Goal: Task Accomplishment & Management: Use online tool/utility

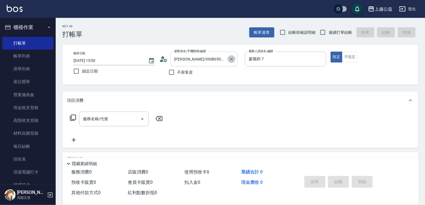
click at [231, 57] on icon "Clear" at bounding box center [232, 59] width 6 height 6
drag, startPoint x: 195, startPoint y: 72, endPoint x: 189, endPoint y: 72, distance: 6.1
click at [190, 72] on div "不留客資" at bounding box center [198, 72] width 78 height 12
click at [189, 72] on span "不留客資" at bounding box center [186, 72] width 16 height 6
click at [178, 72] on input "不留客資" at bounding box center [172, 72] width 12 height 12
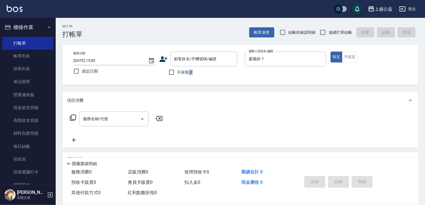
checkbox input "true"
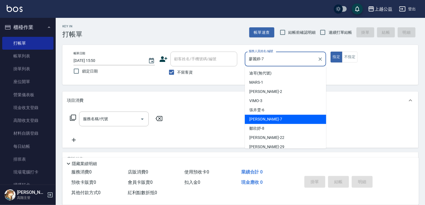
click at [260, 57] on input "廖麗婷-7" at bounding box center [281, 59] width 68 height 10
click at [321, 56] on icon "Clear" at bounding box center [321, 59] width 6 height 6
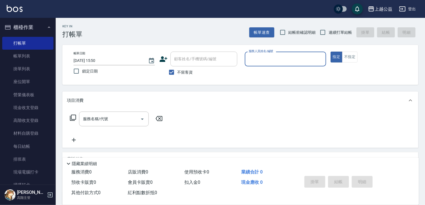
click at [278, 56] on input "服務人員姓名/編號" at bounding box center [285, 59] width 76 height 10
click at [331, 31] on span "連續打單結帳" at bounding box center [340, 33] width 23 height 6
click at [329, 31] on input "連續打單結帳" at bounding box center [323, 32] width 12 height 12
checkbox input "true"
click at [254, 54] on div "服務人員姓名/編號" at bounding box center [285, 59] width 81 height 15
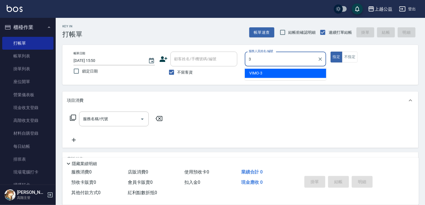
type input "VIMO-3"
type button "true"
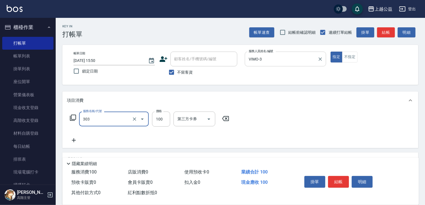
type input "剪髮(303)"
click at [167, 118] on input "500" at bounding box center [161, 118] width 18 height 15
type input "200"
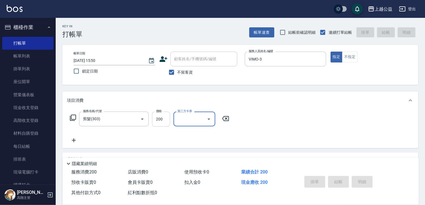
type input "[DATE] 19:34"
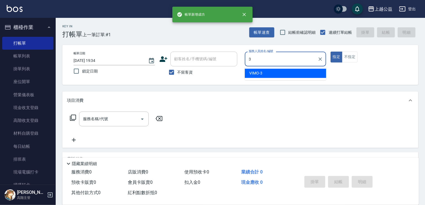
type input "VIMO-3"
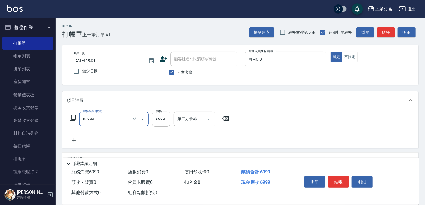
type input "雙棍金鑽18吋3包(06999)"
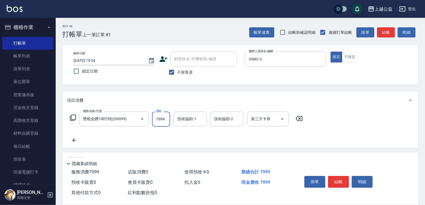
type input "7999"
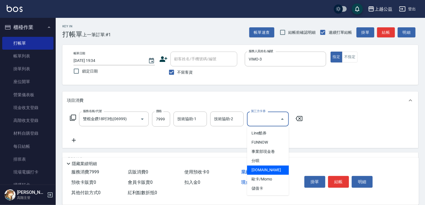
type input "[DOMAIN_NAME]"
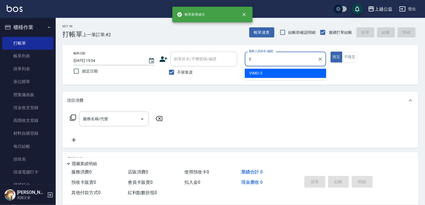
type input "VIMO-3"
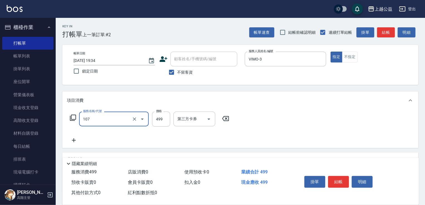
type input "舒活499(107)"
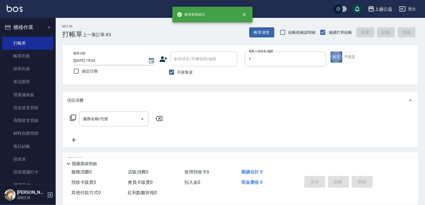
type input "廖麗婷-7"
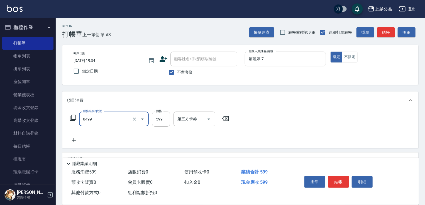
type input "頭皮去角質(0499)"
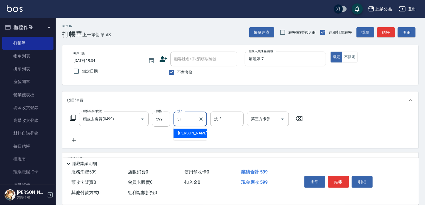
type input "[PERSON_NAME]-31"
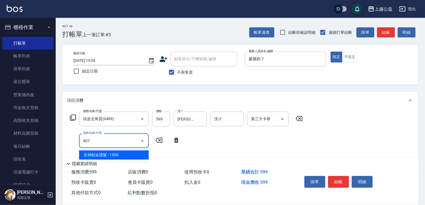
type input "女神鉑金護髮(407)"
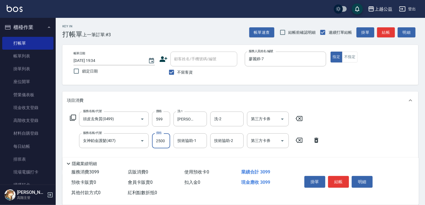
type input "2500"
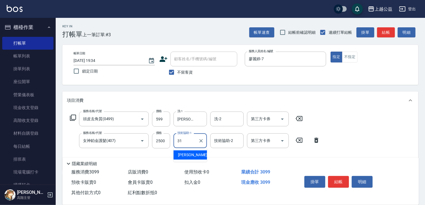
type input "[PERSON_NAME]-31"
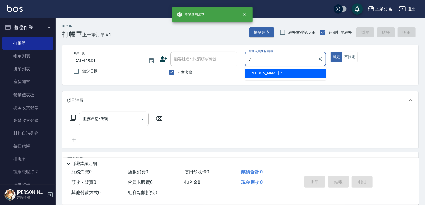
type input "廖麗婷-7"
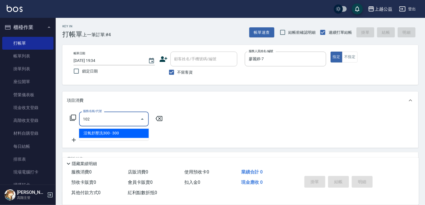
type input "活氧舒壓洗300(102)"
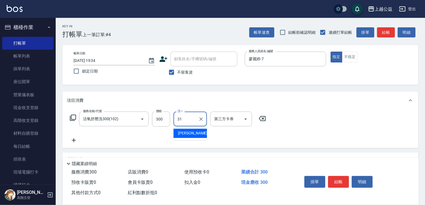
type input "[PERSON_NAME]-31"
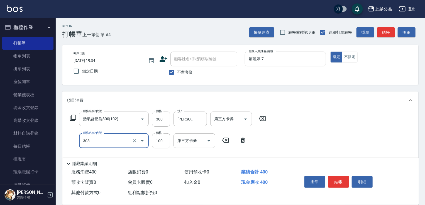
type input "剪髮(303)"
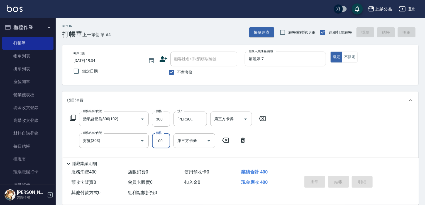
type input "[DATE] 19:35"
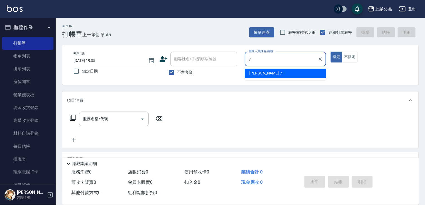
type input "廖麗婷-7"
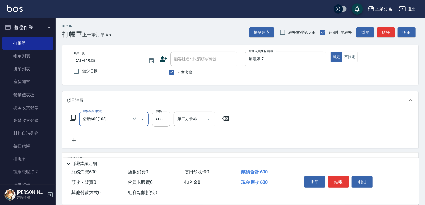
type input "舒活600(108)"
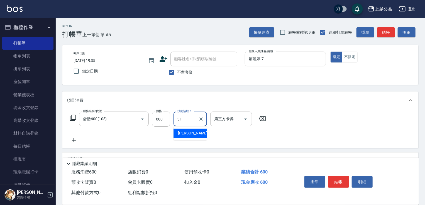
type input "[PERSON_NAME]-31"
click at [185, 71] on span "不留客資" at bounding box center [186, 72] width 16 height 6
click at [178, 71] on input "不留客資" at bounding box center [172, 72] width 12 height 12
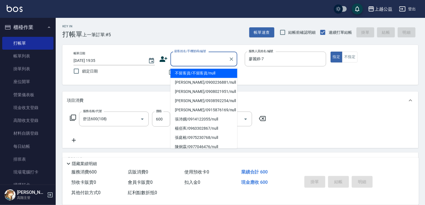
click at [184, 59] on input "顧客姓名/手機號碼/編號" at bounding box center [200, 59] width 54 height 10
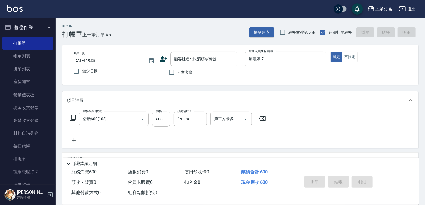
drag, startPoint x: 159, startPoint y: 79, endPoint x: 140, endPoint y: 79, distance: 19.8
click at [158, 80] on div "帳單日期 [DATE] 19:35 鎖定日期 顧客姓名/手機號碼/編號 顧客姓名/手機號碼/編號 不留客資 服務人員姓名/編號 [PERSON_NAME]-7…" at bounding box center [240, 65] width 356 height 40
click at [179, 71] on span "不留客資" at bounding box center [186, 72] width 16 height 6
click at [178, 71] on input "不留客資" at bounding box center [172, 72] width 12 height 12
checkbox input "true"
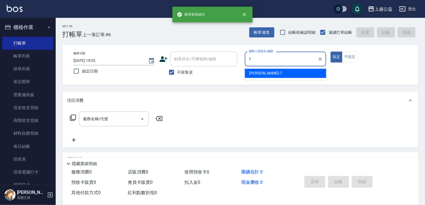
type input "廖麗婷-7"
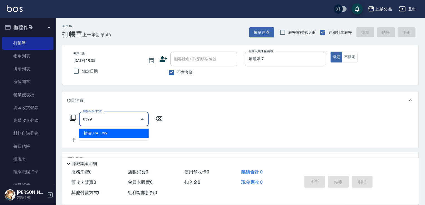
type input "精油SPA(0599)"
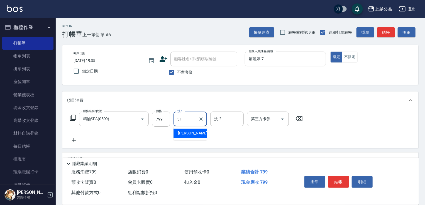
type input "[PERSON_NAME]-31"
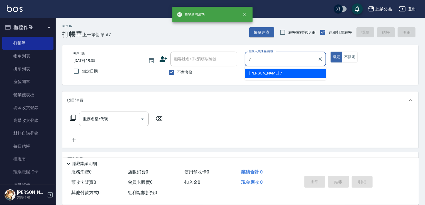
type input "廖麗婷-7"
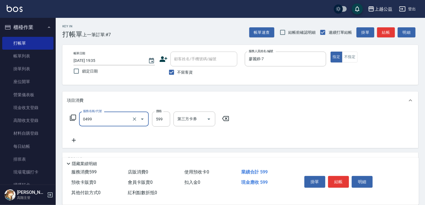
type input "頭皮去角質(0499)"
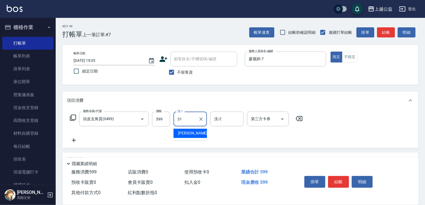
type input "[PERSON_NAME]-31"
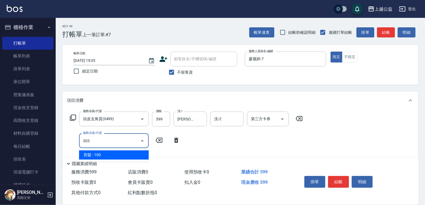
type input "剪髮(303)"
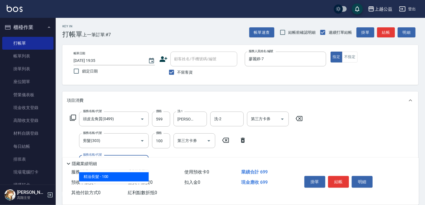
type input "精油長髮(608)"
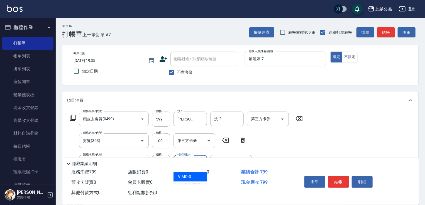
type input "[PERSON_NAME]-31"
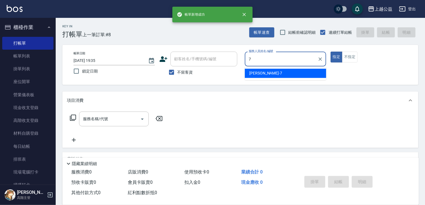
type input "廖麗婷-7"
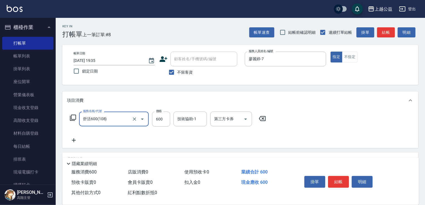
type input "舒活600(108)"
type input "600"
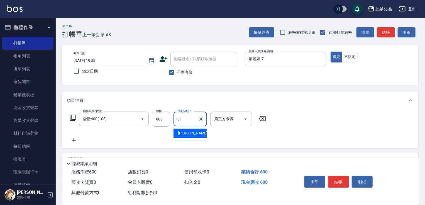
type input "[PERSON_NAME]-31"
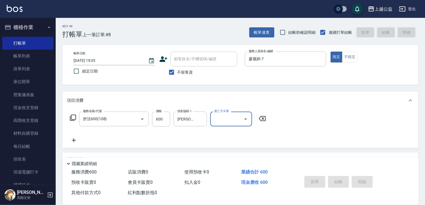
type input "[DATE] 19:36"
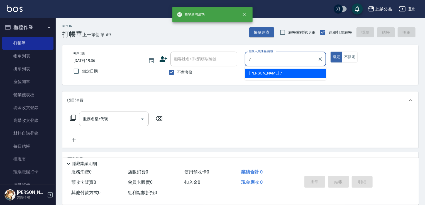
type input "廖麗婷-7"
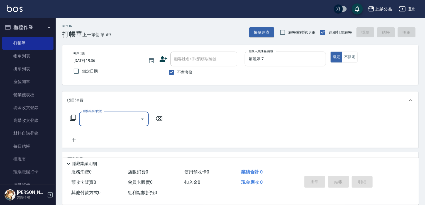
click at [181, 74] on span "不留客資" at bounding box center [186, 72] width 16 height 6
click at [178, 74] on input "不留客資" at bounding box center [172, 72] width 12 height 12
checkbox input "false"
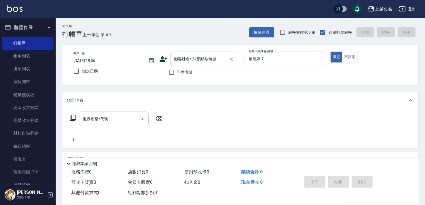
click at [214, 62] on input "顧客姓名/手機號碼/編號" at bounding box center [200, 59] width 54 height 10
type input "徐晏然/0982081780/"
click at [331, 52] on button "指定" at bounding box center [337, 57] width 12 height 11
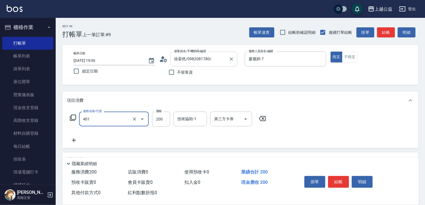
type input "自備護髮(401)"
click at [135, 118] on icon "Clear" at bounding box center [134, 118] width 3 height 3
type input "黑耀光護髮(402)"
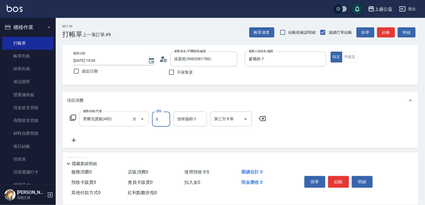
type input "0"
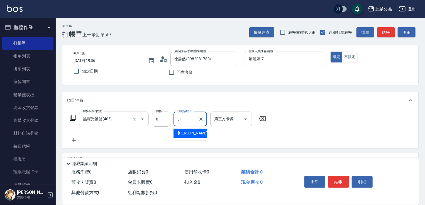
type input "[PERSON_NAME]-31"
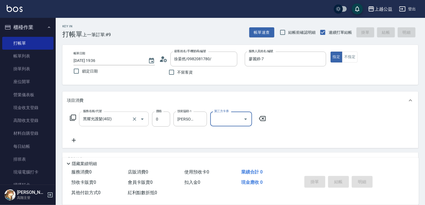
type input "[DATE] 19:37"
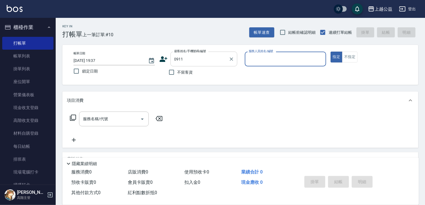
click at [193, 60] on input "0911" at bounding box center [200, 59] width 54 height 10
click at [207, 60] on input "09115576698" at bounding box center [200, 59] width 54 height 10
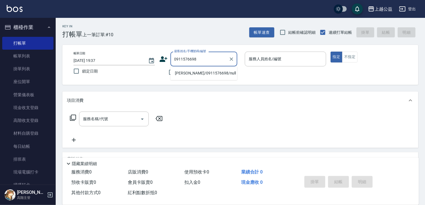
click at [204, 72] on li "[PERSON_NAME]/0911576698/null" at bounding box center [204, 73] width 67 height 9
type input "[PERSON_NAME]/0911576698/null"
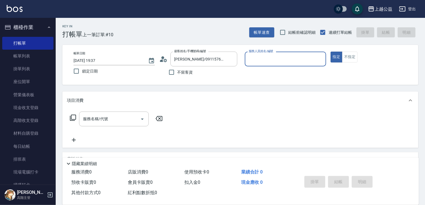
type input "廖麗婷-7"
click at [331, 52] on button "指定" at bounding box center [337, 57] width 12 height 11
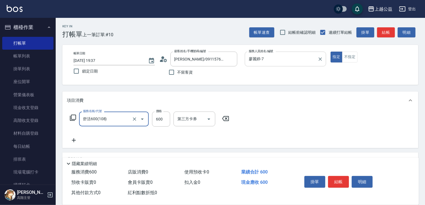
type input "舒活600(108)"
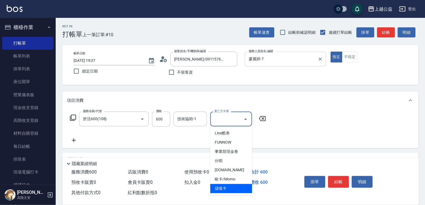
type input "儲值卡"
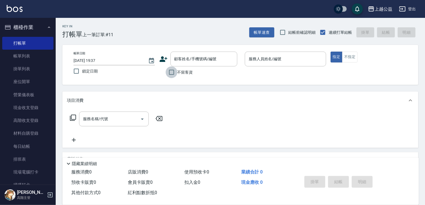
click at [173, 75] on input "不留客資" at bounding box center [172, 72] width 12 height 12
checkbox input "true"
type input "[PERSON_NAME]-8"
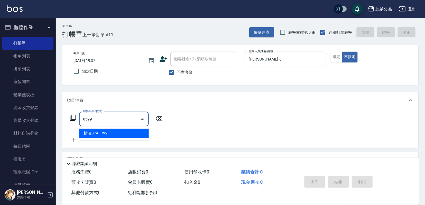
type input "精油SPA(0599)"
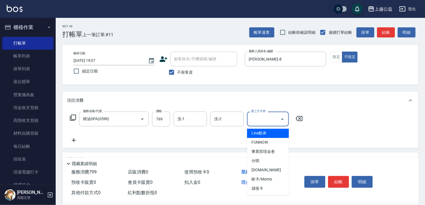
click at [330, 125] on div "服務名稱/代號 精油SPA(0599) 服務名稱/代號 價格 799 價格 洗-1 洗-1 洗-2 洗-2 第三方卡券 第三方卡券" at bounding box center [240, 128] width 356 height 39
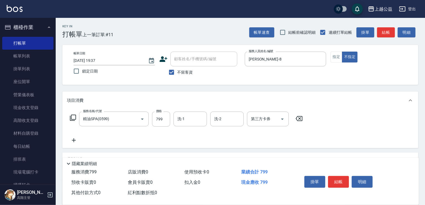
click at [73, 141] on icon at bounding box center [74, 140] width 14 height 7
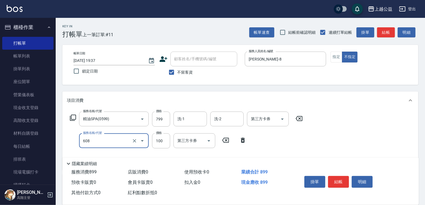
type input "精油長髮(608)"
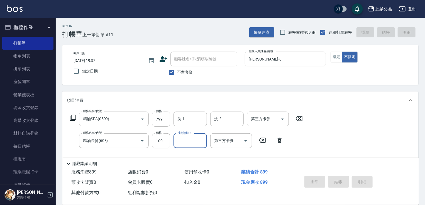
type input "[DATE] 20:06"
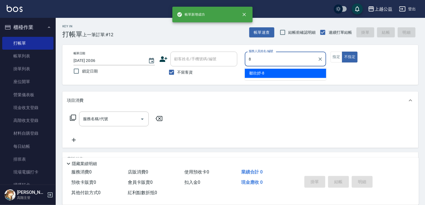
type input "[PERSON_NAME]-8"
type button "false"
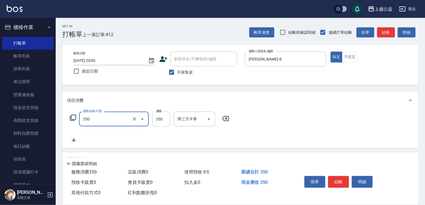
type input "一般洗剪(350)"
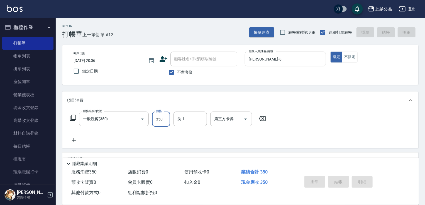
type input "[DATE] 20:07"
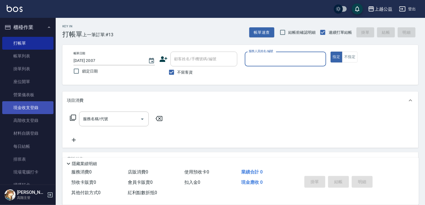
click at [38, 108] on link "現金收支登錄" at bounding box center [27, 107] width 51 height 13
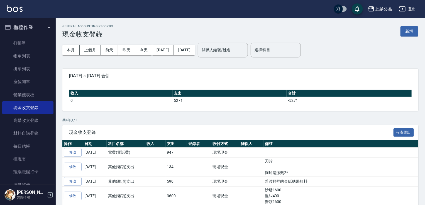
click at [412, 23] on div "GENERAL ACCOUNTING RECORDS 現金收支登錄 新增 本月 上個月 [DATE] [DATE] [DATE] [DATE] [DATE] …" at bounding box center [241, 122] width 370 height 209
click at [411, 28] on button "新增" at bounding box center [410, 31] width 18 height 10
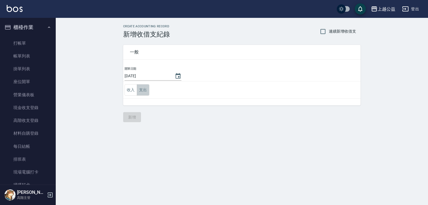
click at [147, 87] on button "支出" at bounding box center [143, 89] width 13 height 11
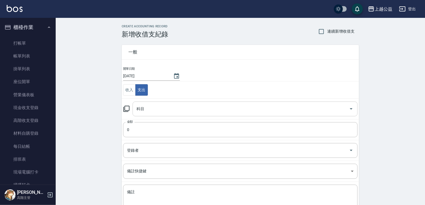
click at [150, 107] on input "科目" at bounding box center [241, 109] width 212 height 10
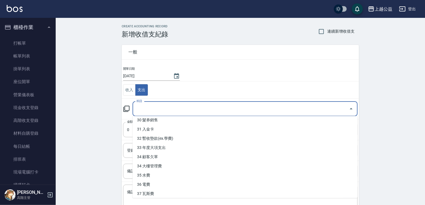
scroll to position [327, 0]
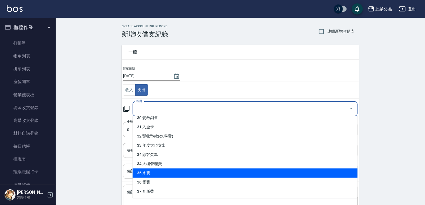
click at [195, 176] on li "35 水費" at bounding box center [245, 172] width 225 height 9
type input "35 水費"
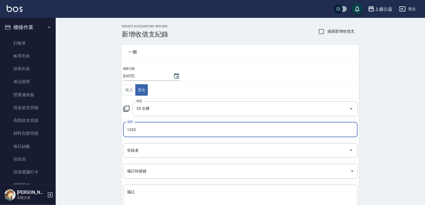
type input "1333"
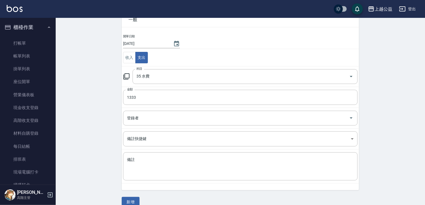
scroll to position [40, 0]
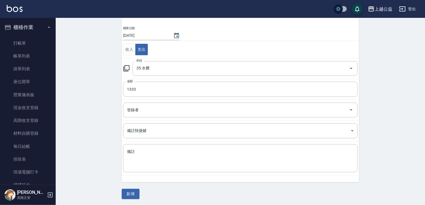
drag, startPoint x: 394, startPoint y: 115, endPoint x: 269, endPoint y: 203, distance: 153.4
click at [105, 179] on div "CREATE ACCOUNTING RECORD 新增收借支紀錄 連續新增收借支 一般 開單日期 [DATE] 收入 支出 科目 35 水費 科目 金額 13…" at bounding box center [241, 91] width 370 height 228
click at [133, 197] on button "新增" at bounding box center [131, 194] width 18 height 10
